Goal: Browse casually

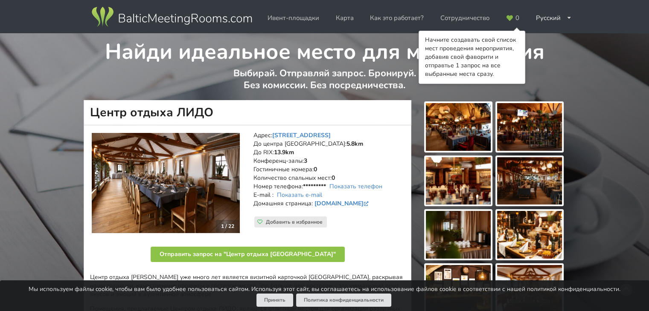
click at [183, 205] on img at bounding box center [166, 183] width 148 height 100
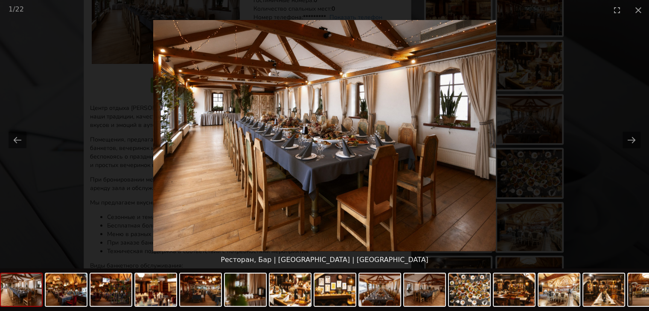
scroll to position [171, 0]
click at [633, 138] on button "Next slide" at bounding box center [631, 140] width 18 height 17
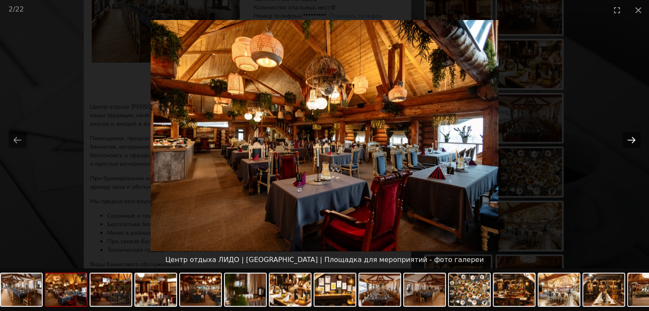
click at [633, 138] on button "Next slide" at bounding box center [631, 140] width 18 height 17
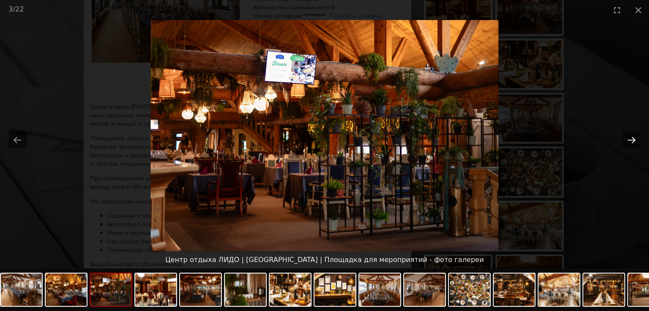
click at [633, 138] on button "Next slide" at bounding box center [631, 140] width 18 height 17
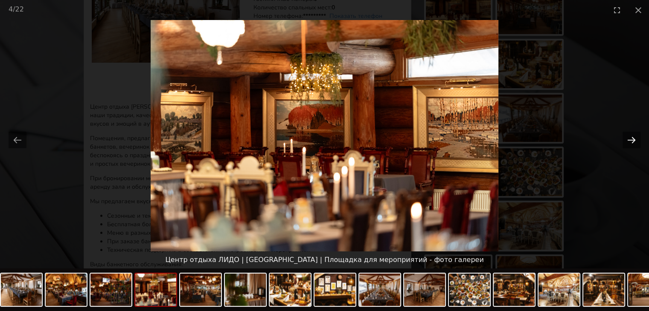
click at [633, 138] on button "Next slide" at bounding box center [631, 140] width 18 height 17
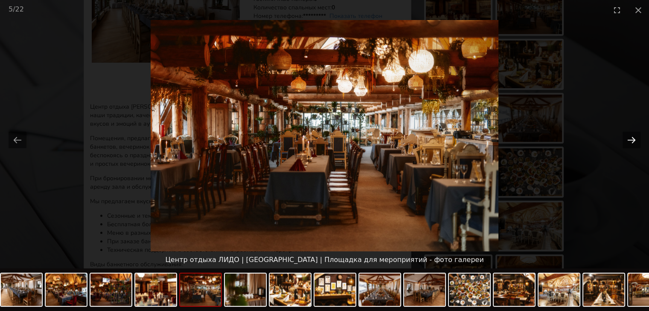
click at [633, 138] on button "Next slide" at bounding box center [631, 140] width 18 height 17
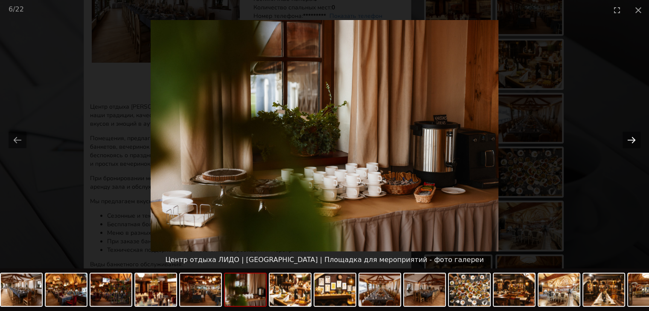
click at [632, 140] on button "Next slide" at bounding box center [631, 140] width 18 height 17
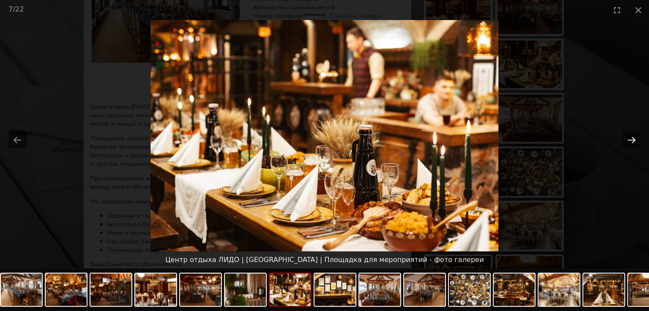
click at [632, 140] on button "Next slide" at bounding box center [631, 140] width 18 height 17
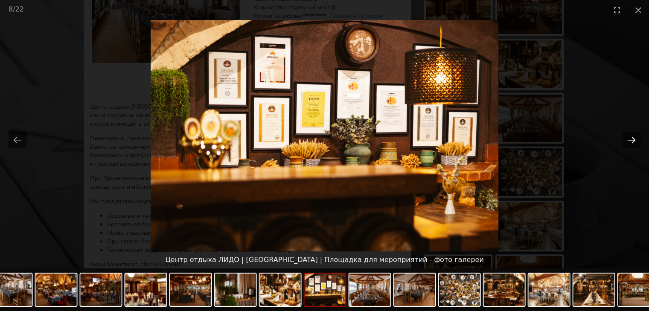
click at [632, 140] on button "Next slide" at bounding box center [631, 140] width 18 height 17
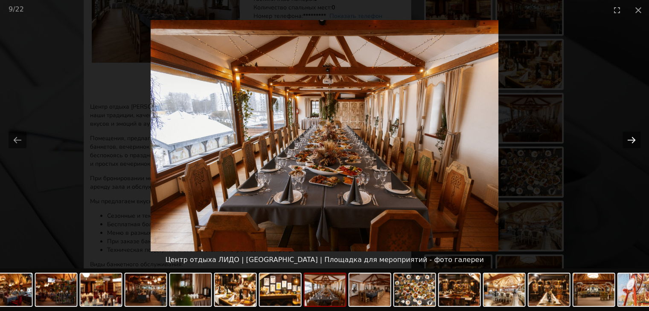
click at [632, 140] on button "Next slide" at bounding box center [631, 140] width 18 height 17
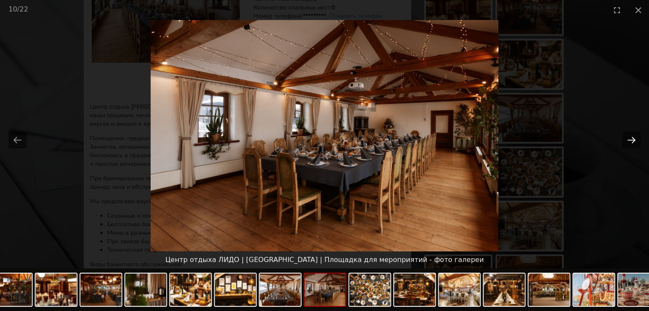
click at [632, 140] on button "Next slide" at bounding box center [631, 140] width 18 height 17
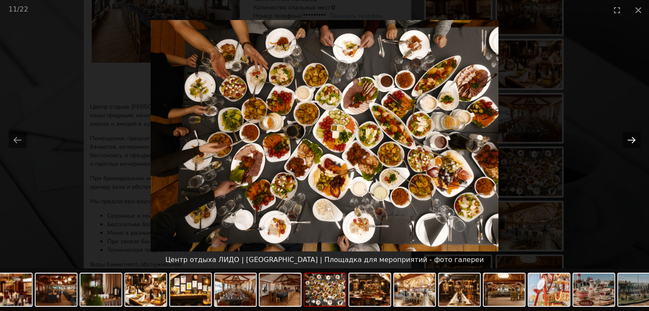
click at [632, 140] on button "Next slide" at bounding box center [631, 140] width 18 height 17
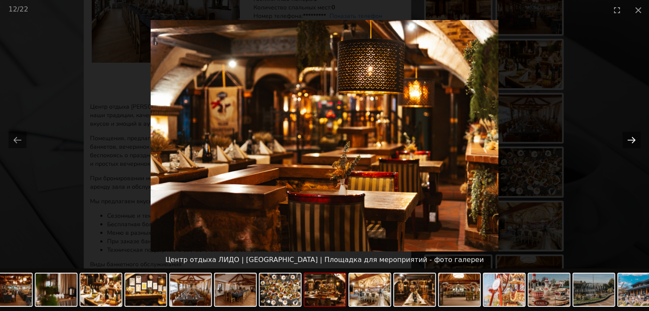
click at [632, 140] on button "Next slide" at bounding box center [631, 140] width 18 height 17
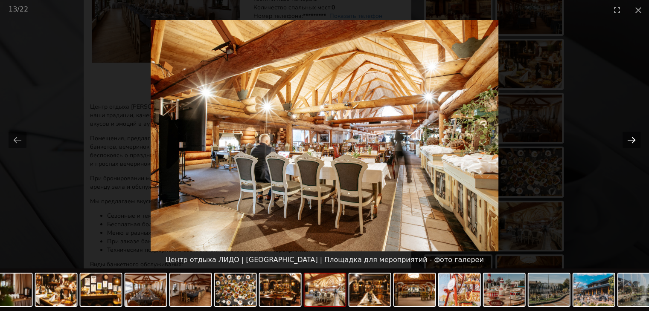
click at [632, 140] on button "Next slide" at bounding box center [631, 140] width 18 height 17
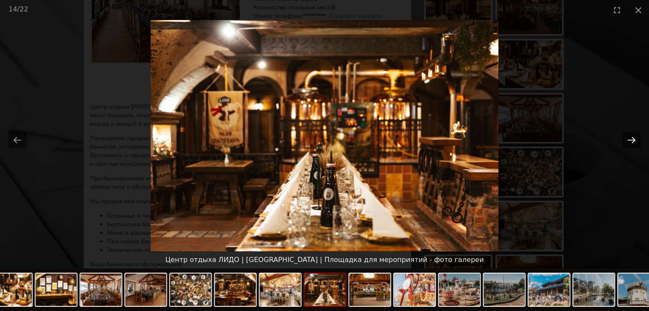
click at [632, 140] on button "Next slide" at bounding box center [631, 140] width 18 height 17
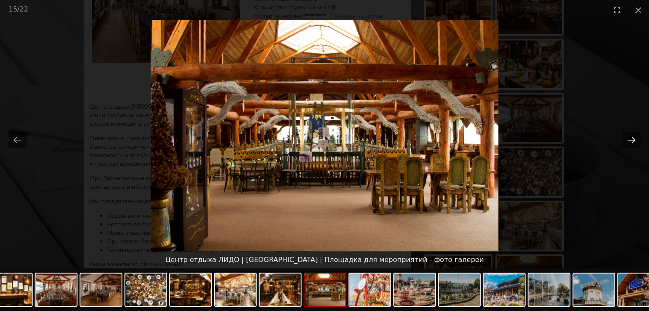
click at [633, 139] on button "Next slide" at bounding box center [631, 140] width 18 height 17
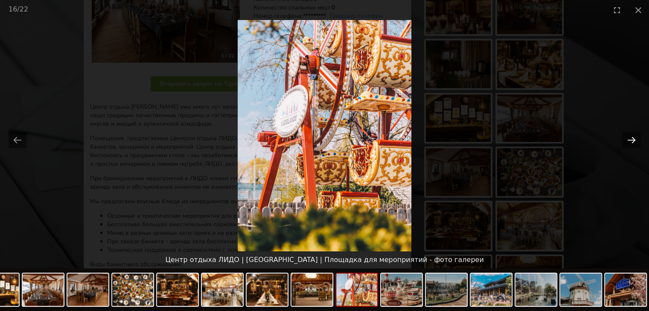
click at [633, 139] on button "Next slide" at bounding box center [631, 140] width 18 height 17
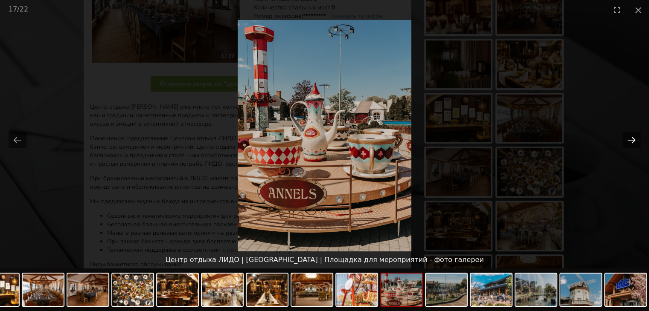
click at [633, 139] on button "Next slide" at bounding box center [631, 140] width 18 height 17
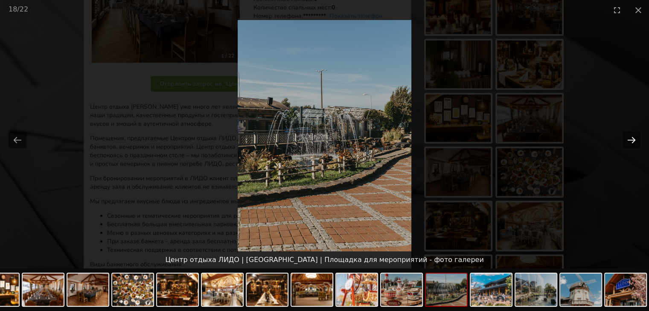
click at [633, 139] on button "Next slide" at bounding box center [631, 140] width 18 height 17
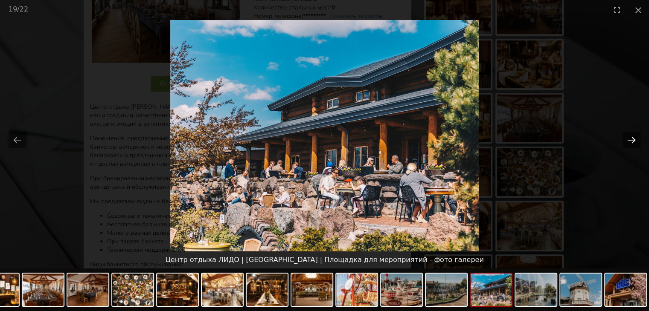
click at [633, 139] on button "Next slide" at bounding box center [631, 140] width 18 height 17
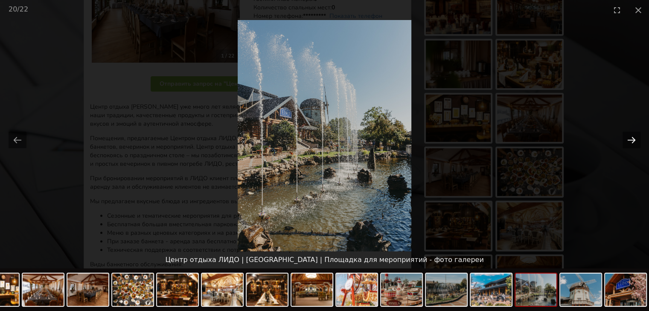
click at [633, 139] on button "Next slide" at bounding box center [631, 140] width 18 height 17
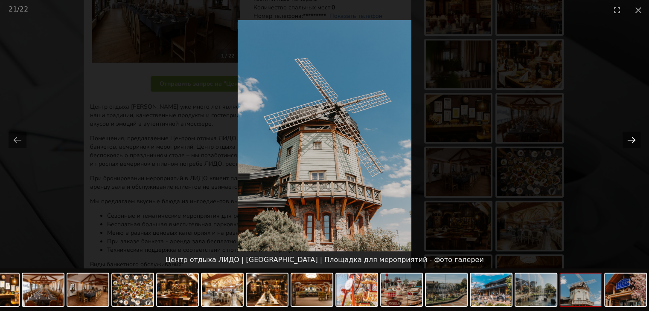
click at [633, 139] on button "Next slide" at bounding box center [631, 140] width 18 height 17
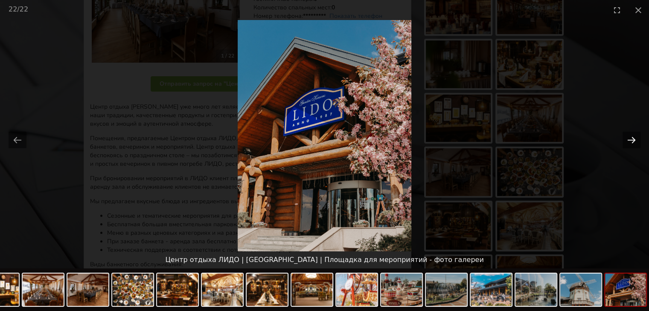
click at [633, 139] on button "Next slide" at bounding box center [631, 140] width 18 height 17
